Goal: Navigation & Orientation: Find specific page/section

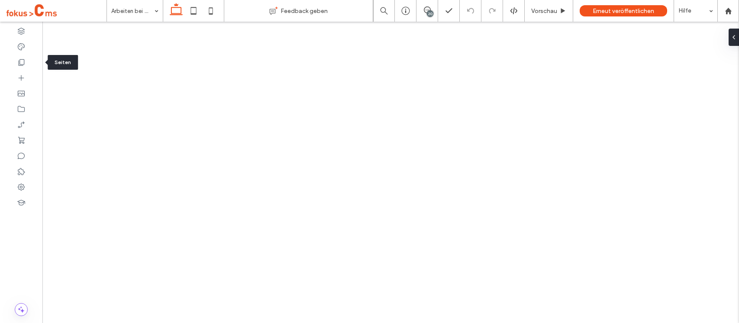
click at [25, 59] on icon at bounding box center [21, 62] width 9 height 9
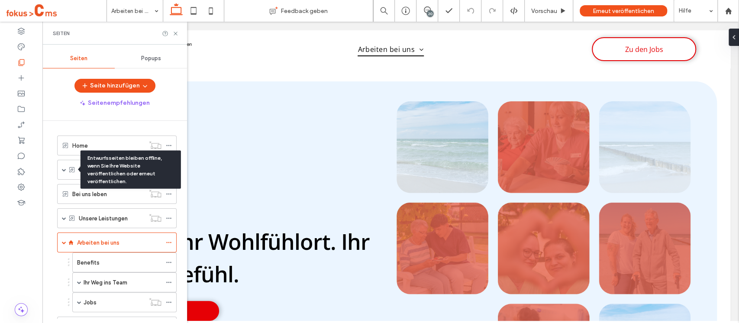
click at [85, 170] on div "Entwurfsseiten bleiben offline, wenn Sie Ihre Website veröffentlichen oder erne…" at bounding box center [130, 170] width 100 height 38
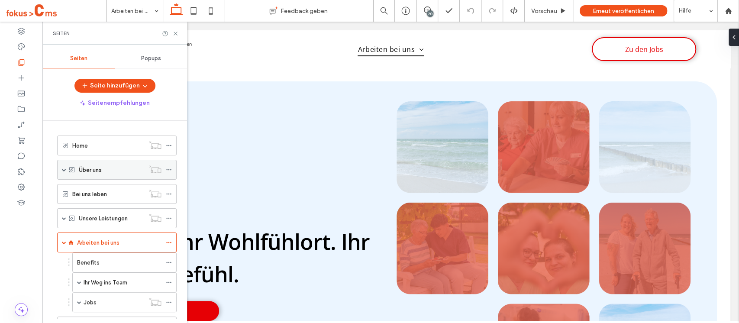
click at [88, 174] on div "Über uns" at bounding box center [112, 169] width 66 height 19
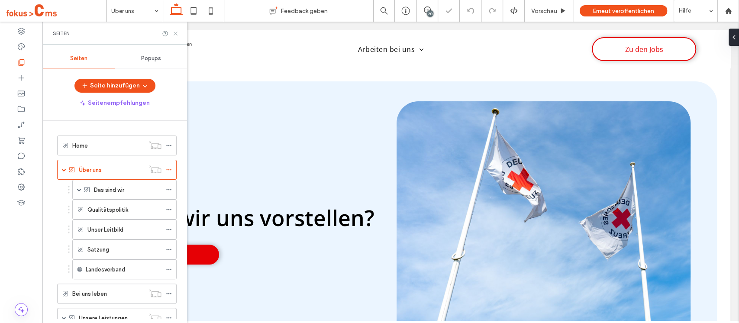
click at [176, 32] on use at bounding box center [175, 33] width 3 height 3
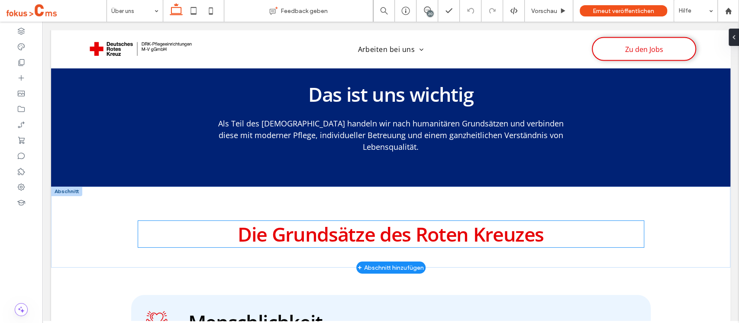
scroll to position [1248, 0]
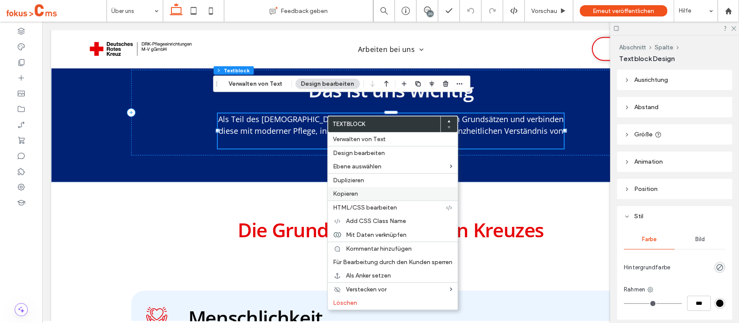
click at [362, 190] on label "Kopieren" at bounding box center [392, 193] width 119 height 7
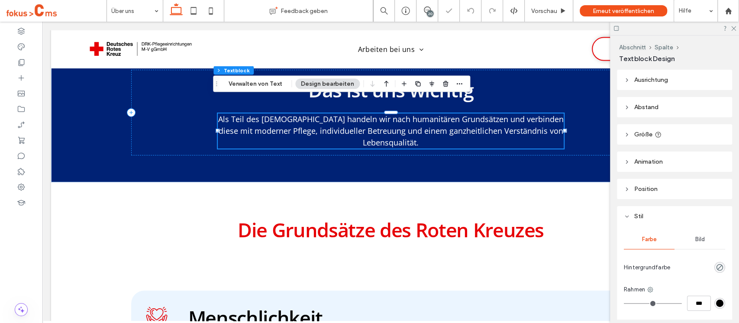
click at [734, 32] on div at bounding box center [674, 28] width 129 height 13
click at [733, 28] on icon at bounding box center [733, 28] width 6 height 6
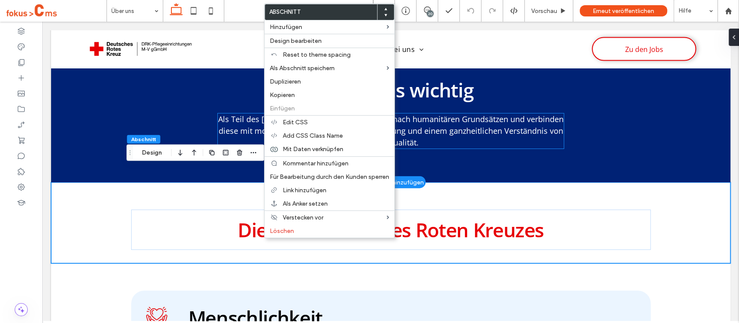
click at [230, 114] on span "Als Teil des Deutschen Roten Kreuzes handeln wir nach humanitären Grundsätzen u…" at bounding box center [390, 131] width 345 height 34
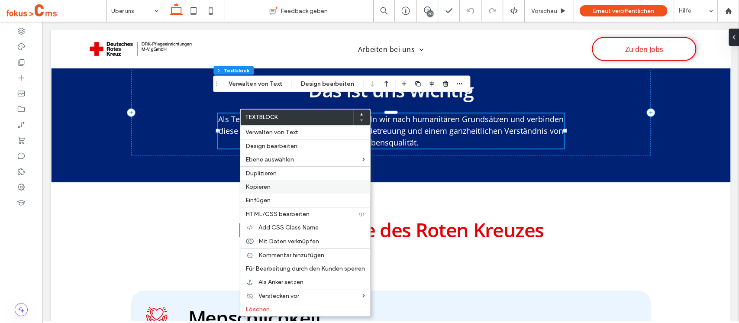
click at [270, 189] on label "Kopieren" at bounding box center [304, 186] width 119 height 7
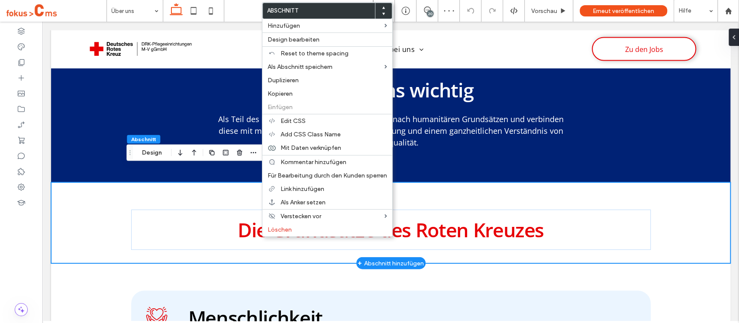
click at [169, 186] on div "Die Grundsätze des Roten Kreuzes" at bounding box center [390, 222] width 519 height 81
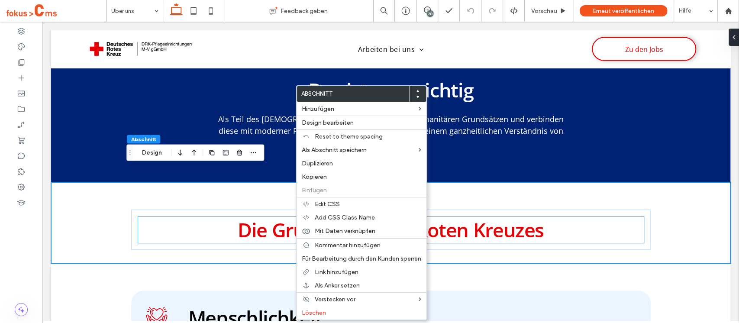
click at [270, 216] on span "Die Grundsätze des Roten Kreuzes" at bounding box center [391, 229] width 306 height 26
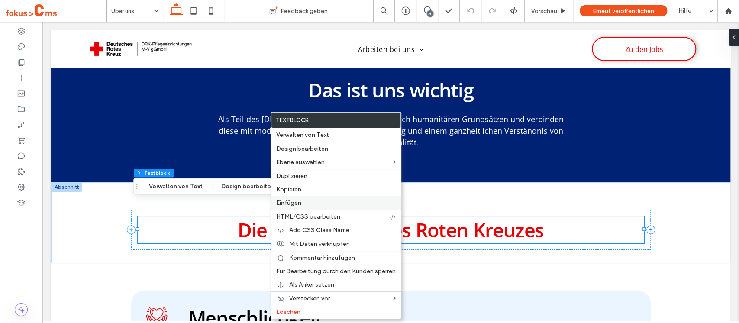
click at [296, 209] on div "Einfügen" at bounding box center [336, 202] width 130 height 13
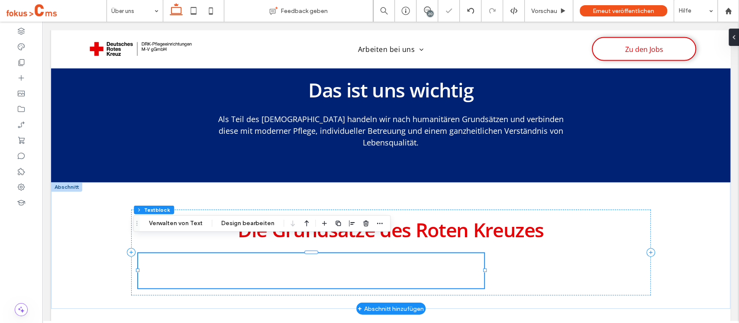
click at [340, 256] on span "Als Teil des Deutschen Roten Kreuzes handeln wir nach humanitären Grundsätzen u…" at bounding box center [310, 271] width 345 height 34
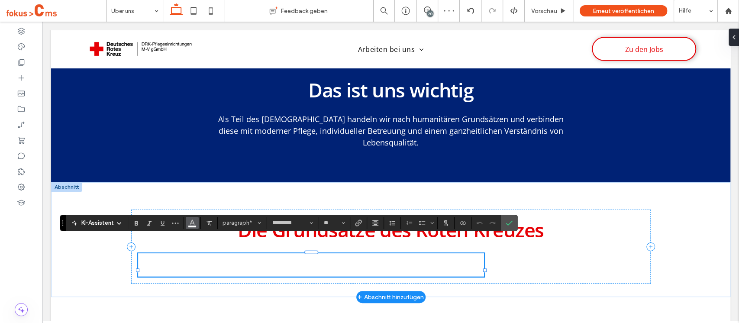
click at [193, 224] on icon "Farbe" at bounding box center [192, 222] width 7 height 7
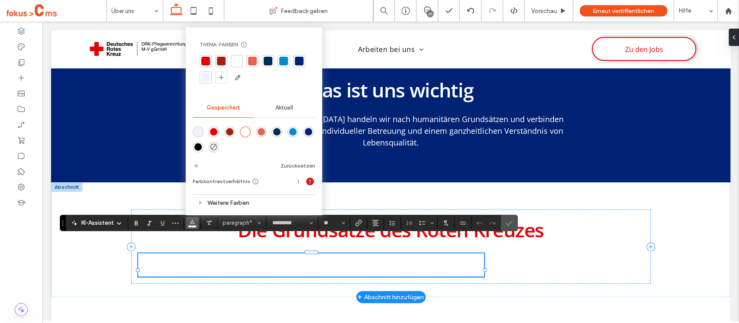
click at [196, 150] on div "rgba(0,0,0,1)" at bounding box center [197, 146] width 7 height 7
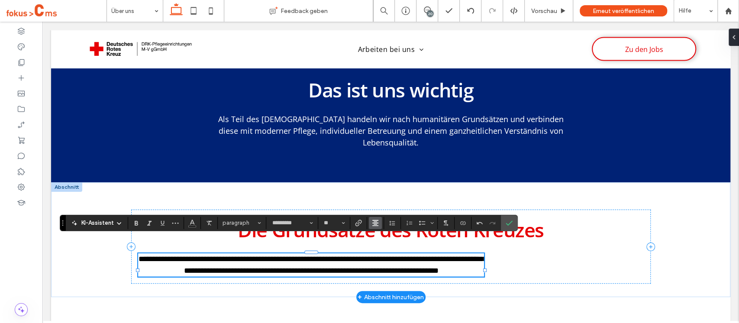
click at [374, 225] on use "Ausrichtung" at bounding box center [375, 223] width 6 height 6
click at [383, 190] on label "ui.textEditor.alignment.right" at bounding box center [384, 196] width 30 height 13
click at [375, 226] on icon "Ausrichtung" at bounding box center [375, 222] width 7 height 7
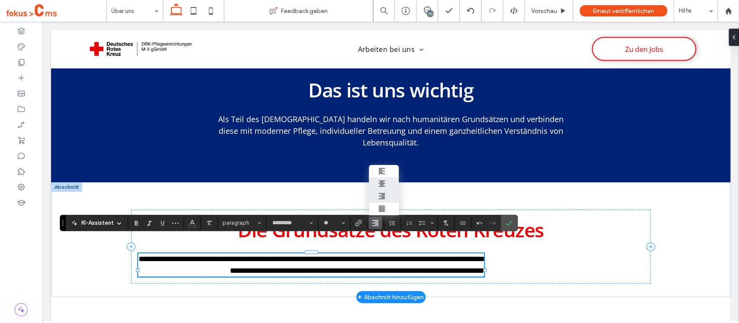
click at [385, 180] on div "ui.textEditor.alignment.center" at bounding box center [383, 183] width 11 height 7
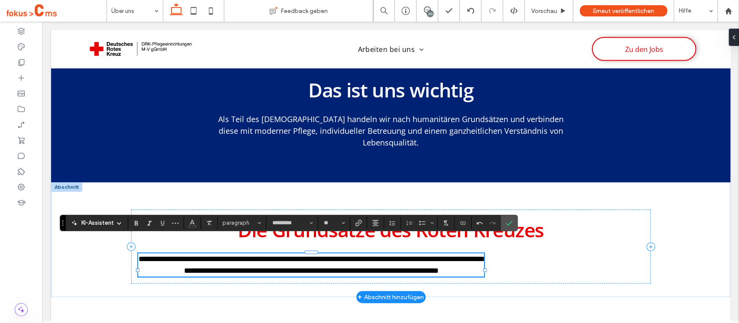
click at [499, 223] on section at bounding box center [485, 223] width 29 height 12
click at [509, 223] on icon "Bestätigen" at bounding box center [508, 222] width 7 height 7
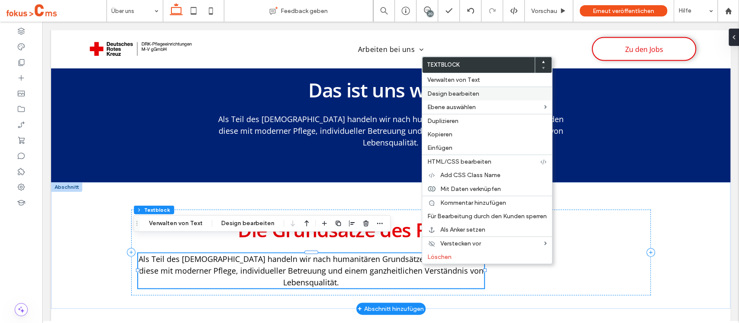
click at [474, 93] on span "Design bearbeiten" at bounding box center [453, 93] width 52 height 7
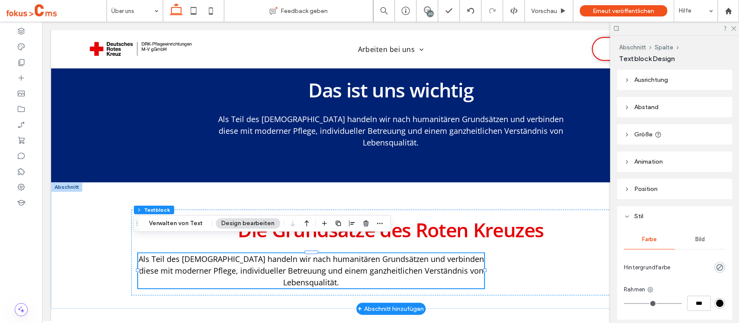
click at [644, 79] on span "Ausrichtung" at bounding box center [651, 79] width 34 height 7
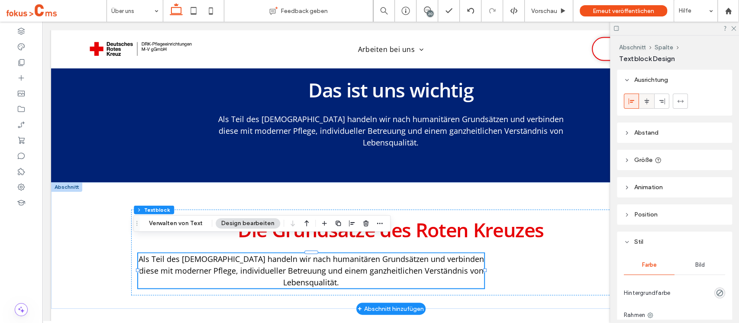
click at [647, 102] on use at bounding box center [646, 101] width 5 height 6
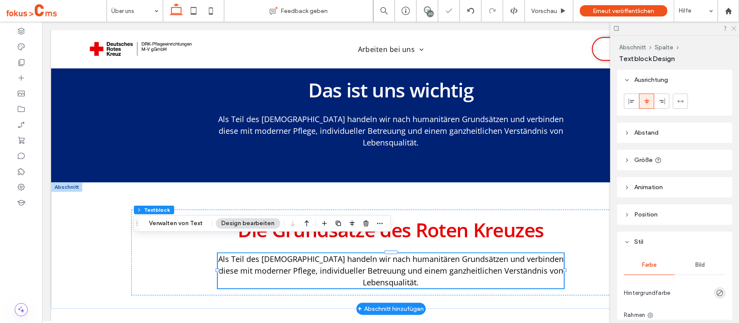
click at [733, 28] on use at bounding box center [733, 28] width 5 height 5
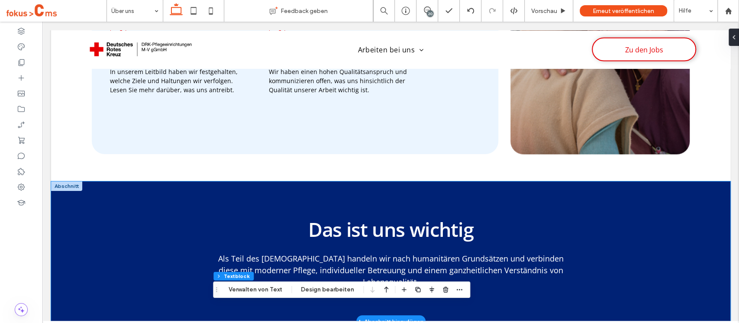
scroll to position [1133, 0]
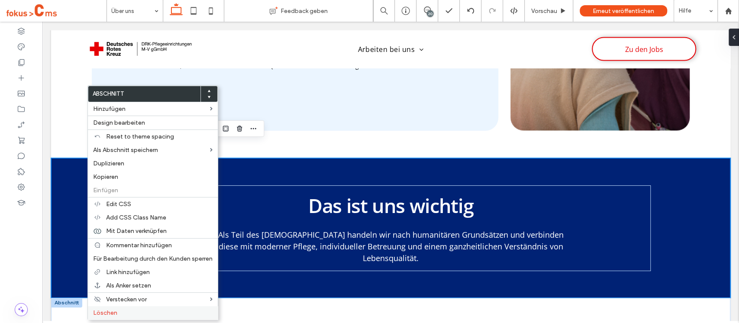
click at [124, 309] on label "Löschen" at bounding box center [152, 312] width 119 height 7
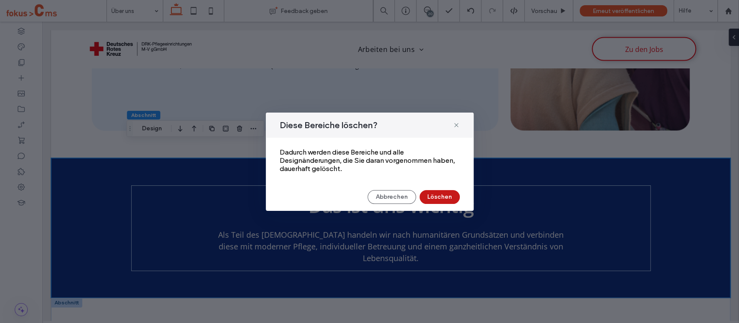
click at [436, 200] on button "Löschen" at bounding box center [439, 197] width 40 height 14
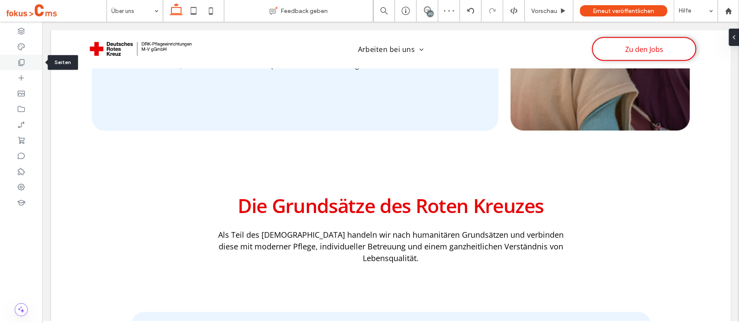
click at [24, 64] on use at bounding box center [22, 62] width 6 height 6
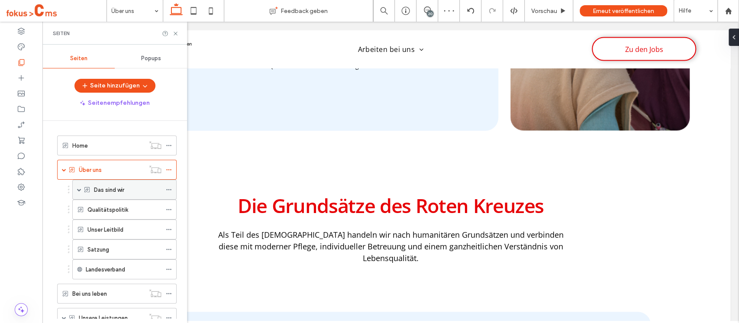
click at [108, 193] on div "Das sind wir" at bounding box center [128, 189] width 68 height 19
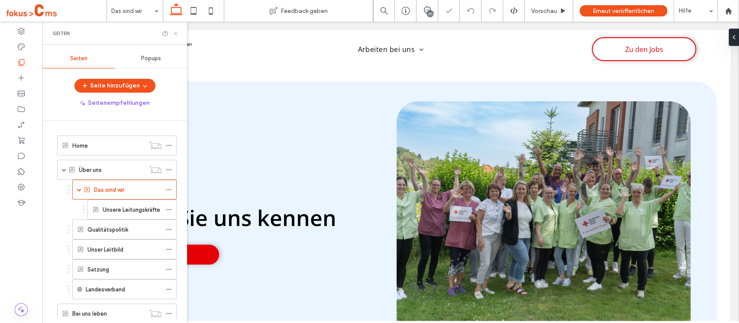
click at [174, 31] on icon at bounding box center [175, 33] width 6 height 6
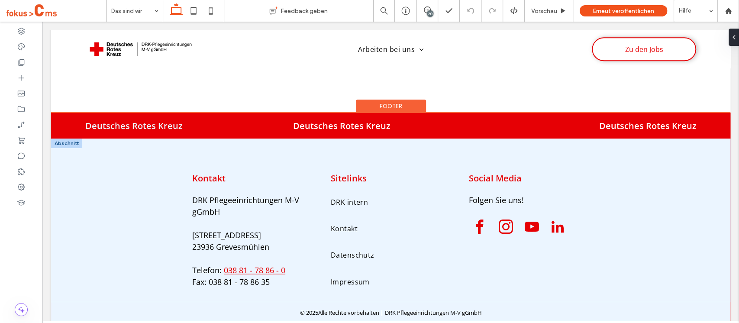
scroll to position [2921, 0]
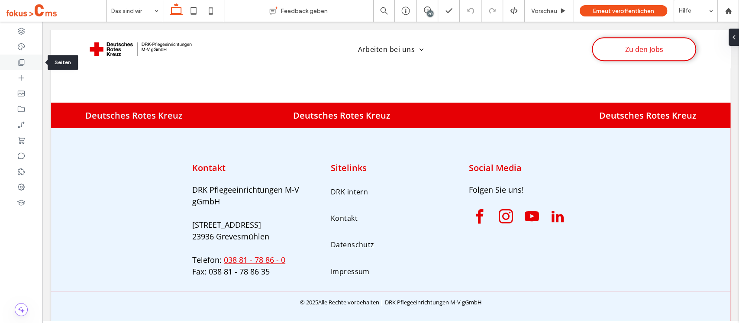
click at [13, 64] on div at bounding box center [21, 63] width 42 height 16
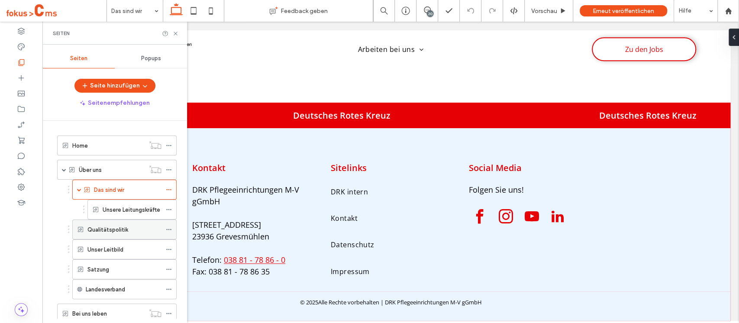
click at [115, 228] on label "Qualitätspolitik" at bounding box center [107, 229] width 41 height 15
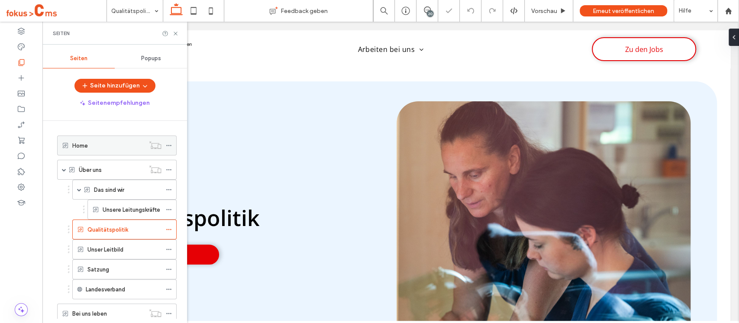
click at [94, 147] on div "Home" at bounding box center [108, 145] width 72 height 9
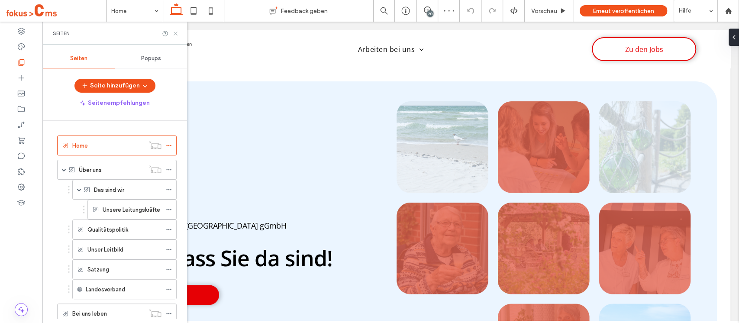
click at [174, 34] on use at bounding box center [175, 33] width 3 height 3
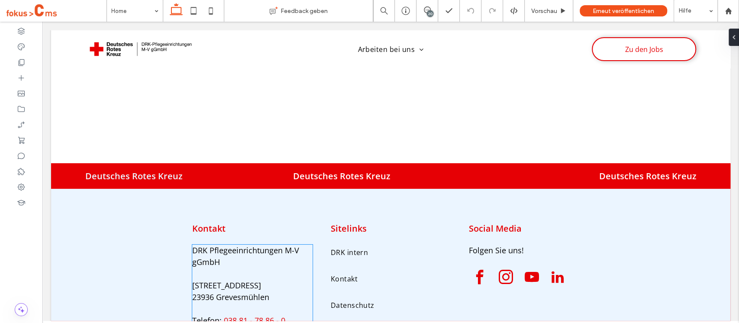
scroll to position [2297, 0]
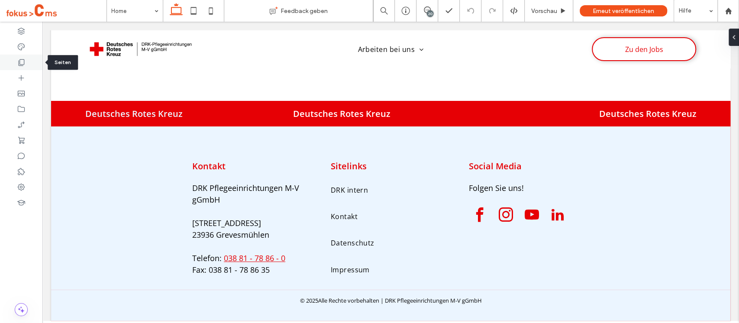
click at [14, 64] on div at bounding box center [21, 63] width 42 height 16
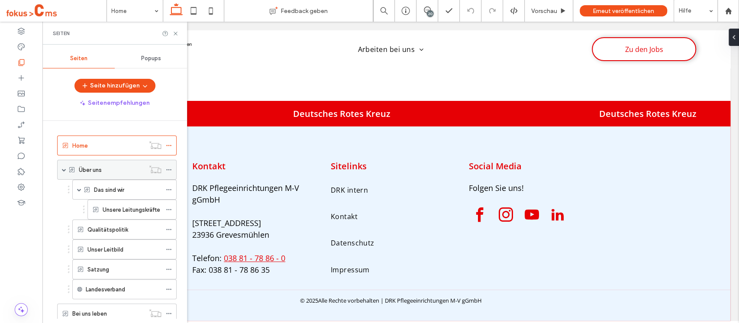
click at [99, 168] on label "Über uns" at bounding box center [90, 169] width 23 height 15
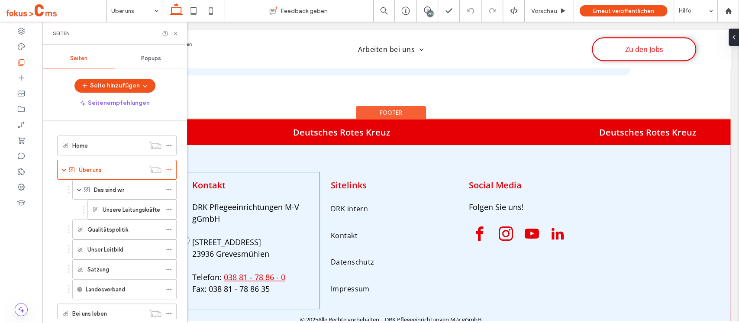
scroll to position [2927, 0]
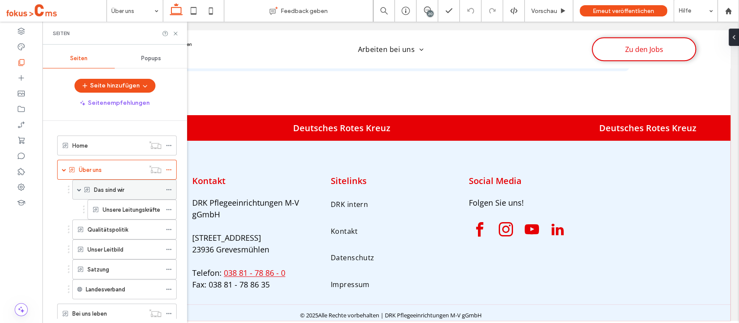
click at [106, 193] on label "Das sind wir" at bounding box center [109, 189] width 30 height 15
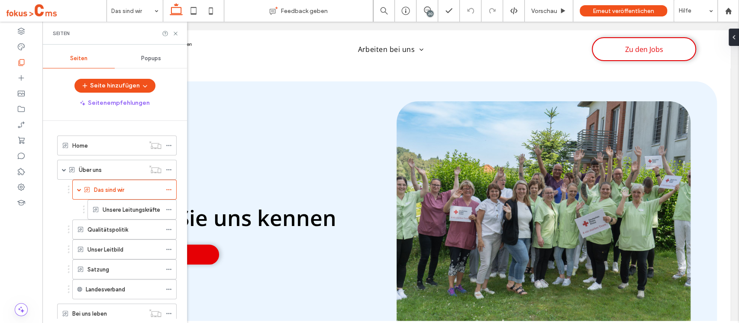
scroll to position [0, 0]
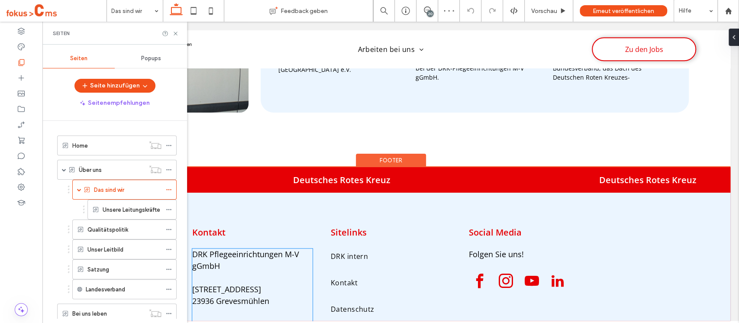
scroll to position [2921, 0]
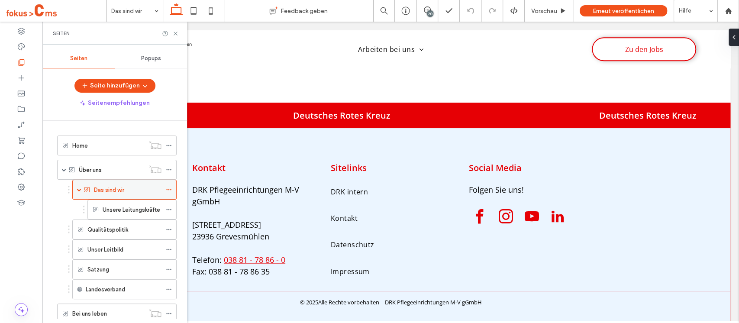
click at [78, 188] on span at bounding box center [79, 189] width 4 height 4
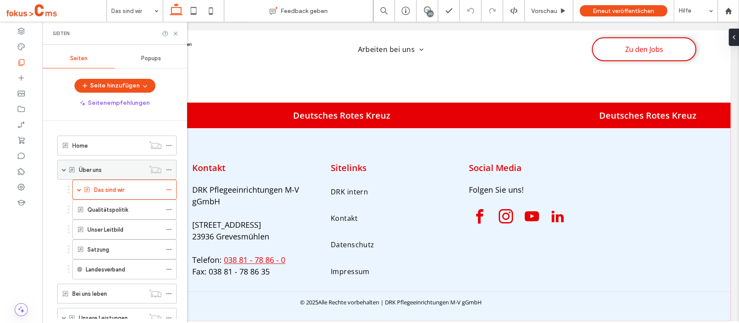
click at [62, 167] on span at bounding box center [64, 169] width 4 height 4
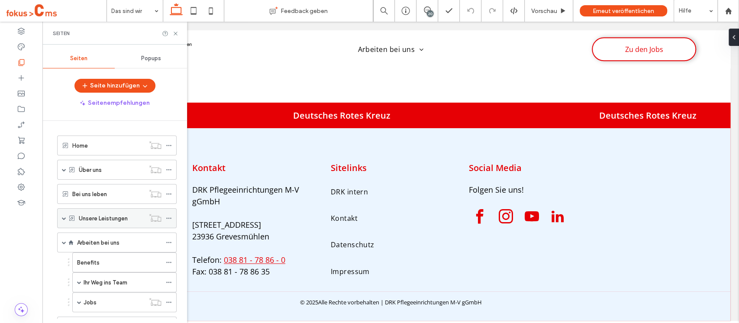
click at [104, 218] on label "Unsere Leistungen" at bounding box center [103, 218] width 49 height 15
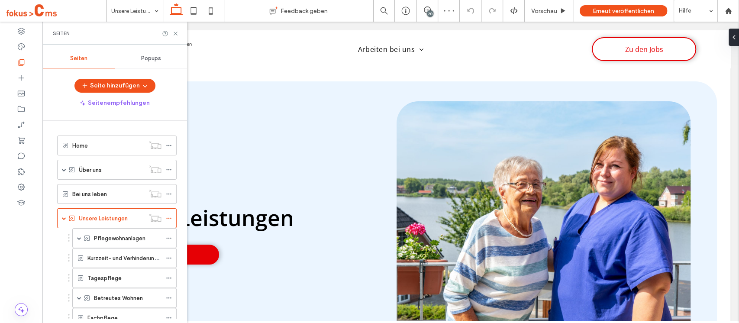
scroll to position [923, 0]
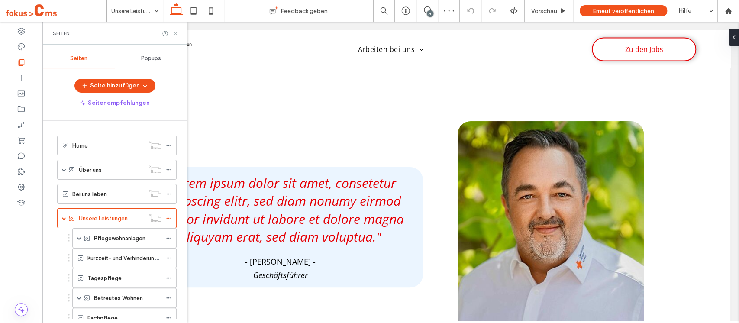
click at [174, 35] on icon at bounding box center [175, 33] width 6 height 6
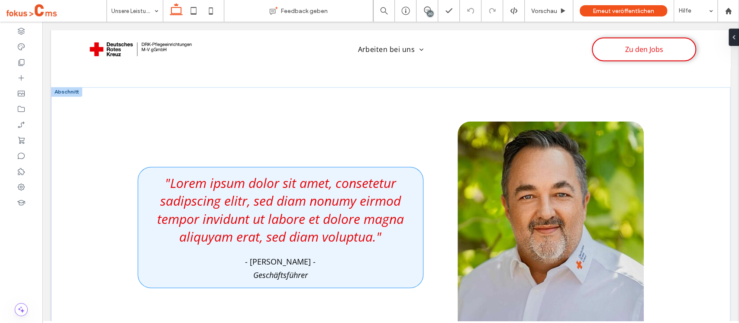
click at [151, 205] on h3 ""Lorem ipsum dolor sit amet, consetetur sadipscing elitr, sed diam nonumy eirmo…" at bounding box center [280, 209] width 271 height 71
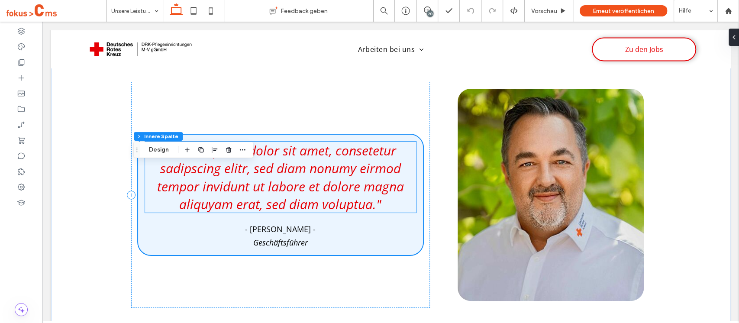
scroll to position [981, 0]
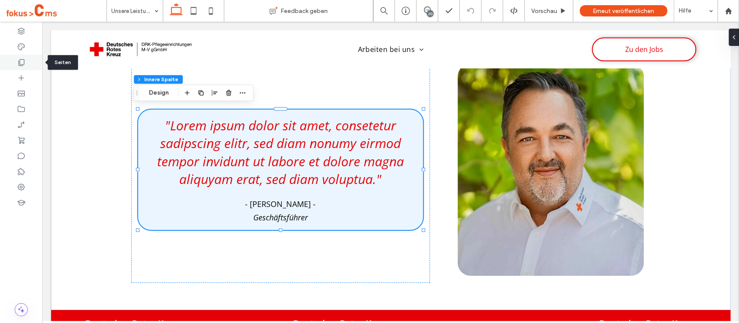
click at [31, 64] on div at bounding box center [21, 63] width 42 height 16
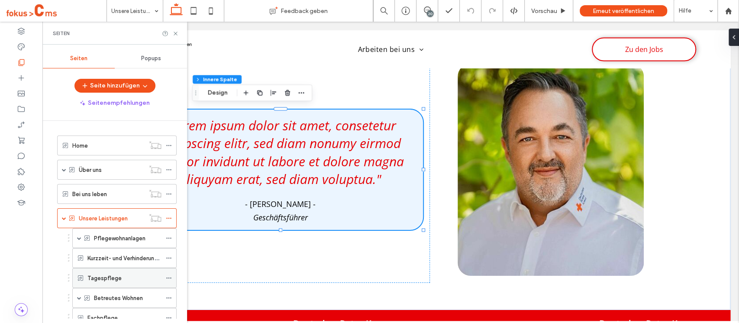
click at [114, 276] on label "Tagespflege" at bounding box center [104, 277] width 34 height 15
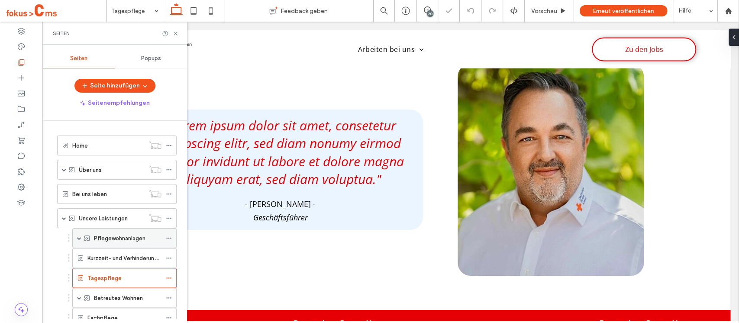
click at [79, 237] on span at bounding box center [79, 238] width 4 height 4
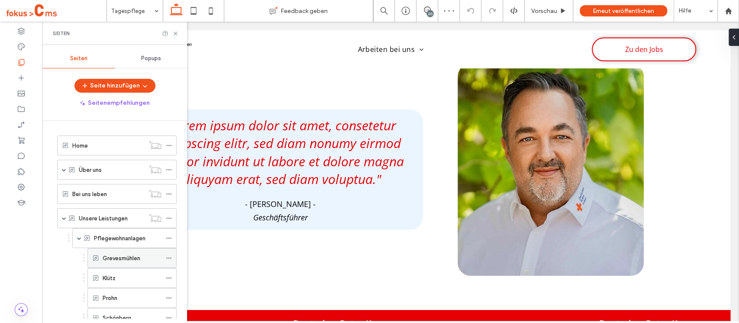
click at [121, 257] on label "Grevesmühlen" at bounding box center [122, 258] width 38 height 15
click at [176, 33] on use at bounding box center [175, 33] width 3 height 3
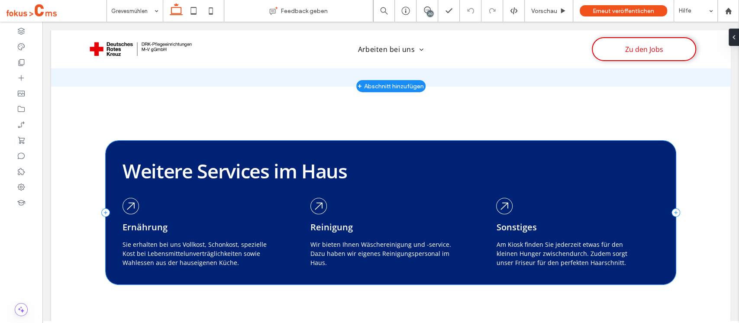
scroll to position [1962, 0]
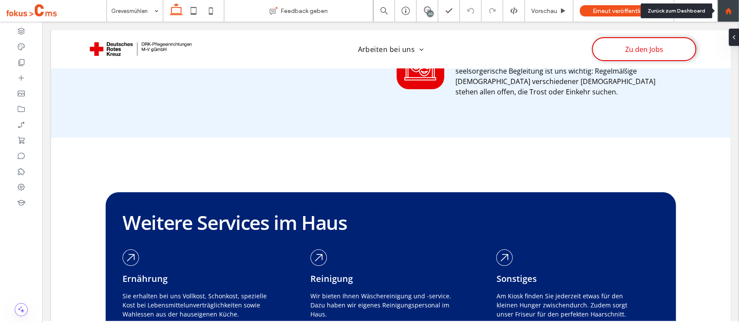
click at [734, 9] on div at bounding box center [728, 10] width 21 height 7
